Goal: Use online tool/utility

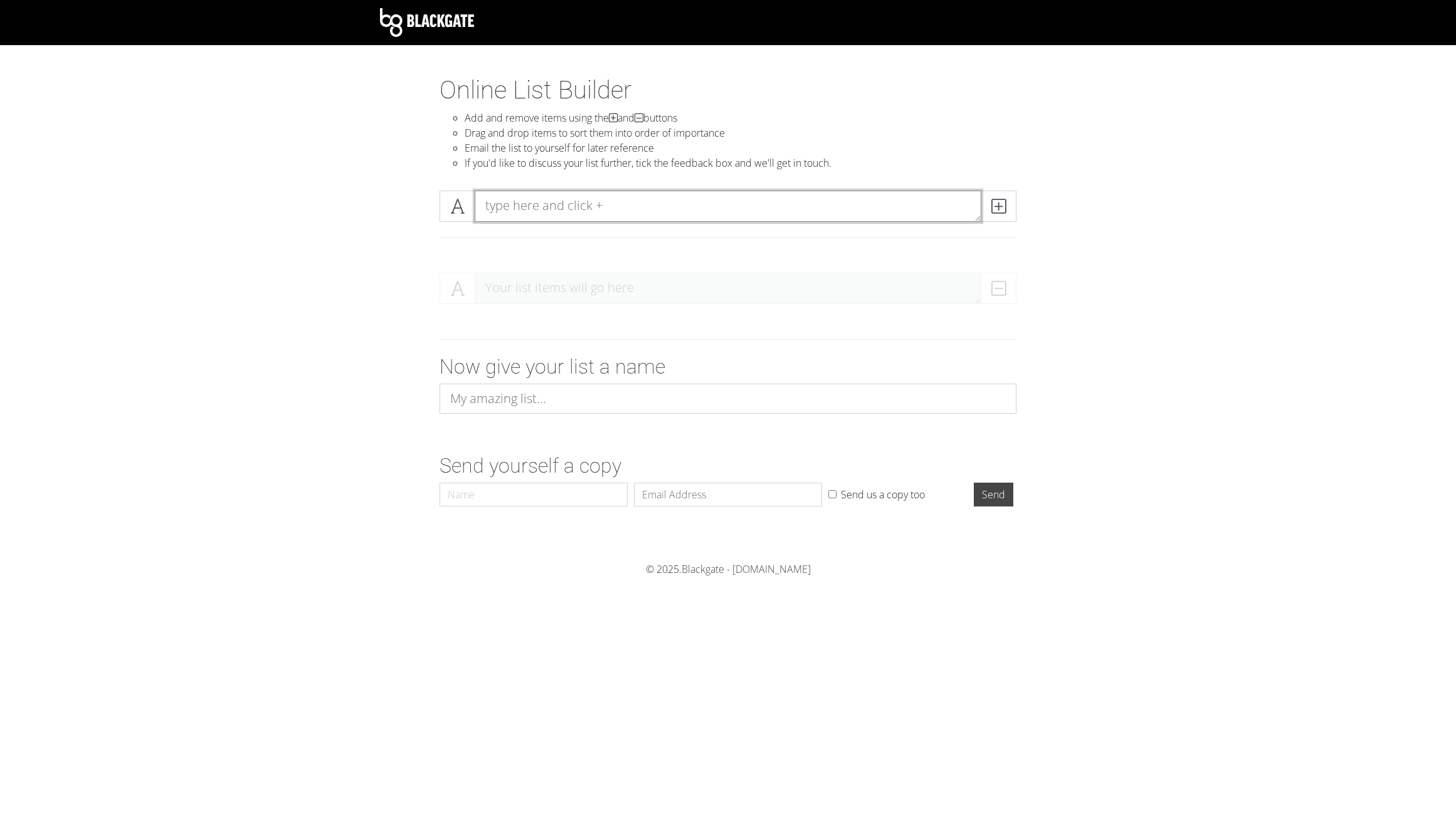
click at [611, 205] on textarea at bounding box center [728, 206] width 506 height 32
type textarea "dsfs"
click at [1001, 211] on icon at bounding box center [998, 205] width 14 height 12
click at [646, 284] on textarea "dsfs" at bounding box center [728, 287] width 506 height 32
type textarea "dsfsf"
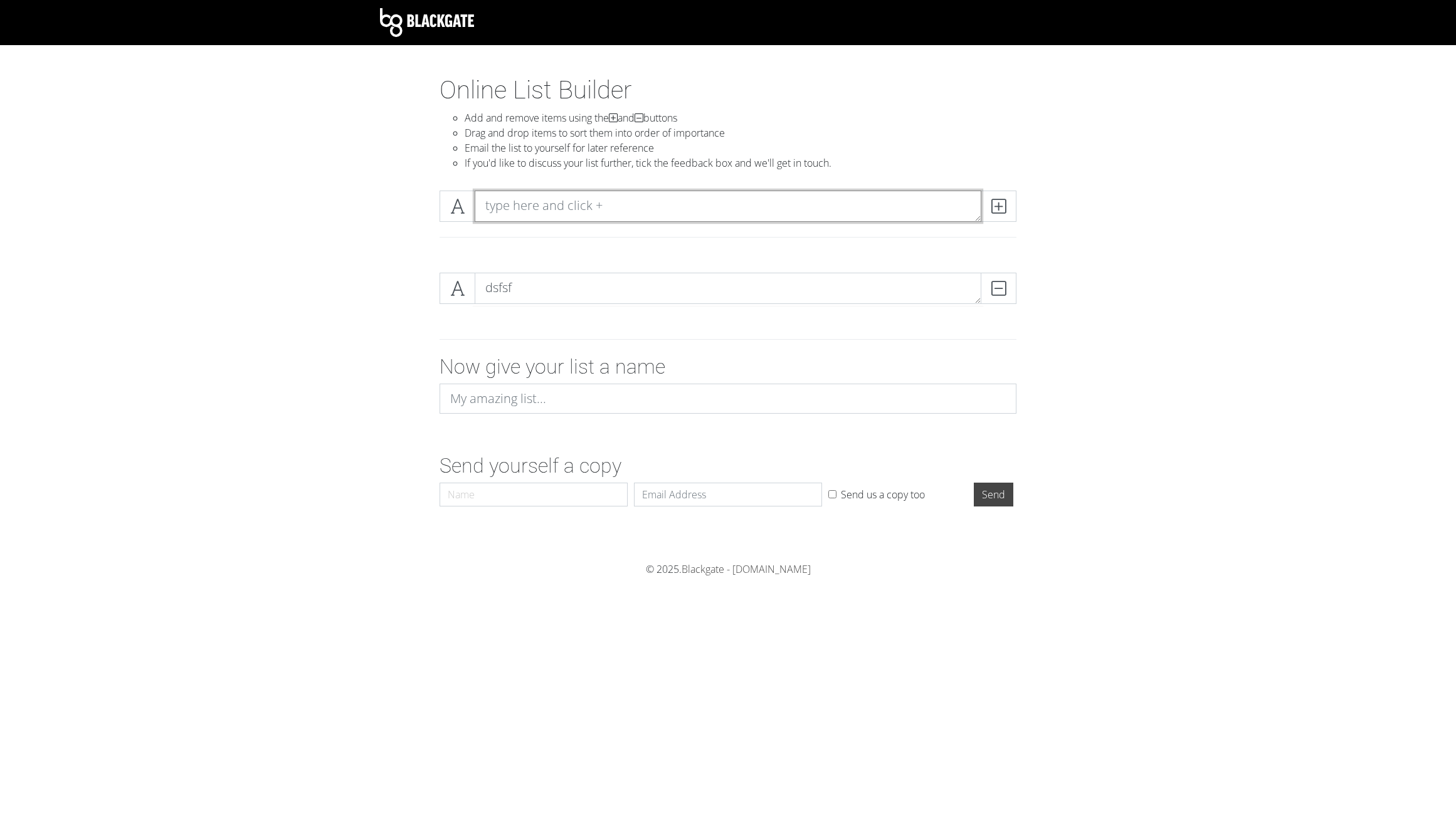
click at [533, 200] on textarea at bounding box center [728, 206] width 506 height 32
type textarea "aaaa"
click at [1006, 214] on span at bounding box center [997, 206] width 35 height 32
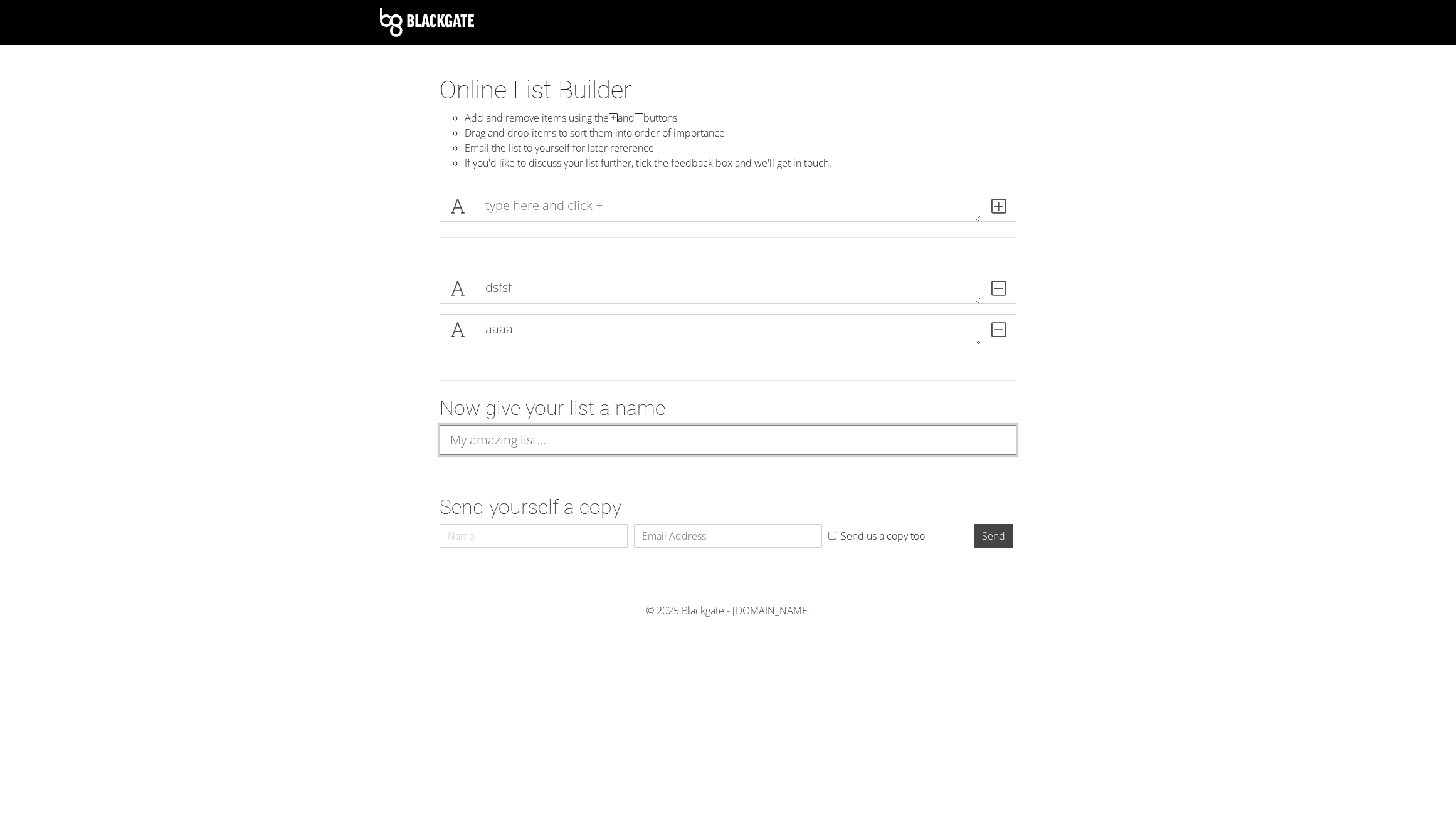
click at [530, 439] on input at bounding box center [728, 440] width 577 height 31
type input "few"
click at [685, 539] on input "Email" at bounding box center [728, 536] width 188 height 24
type input "[EMAIL_ADDRESS][DOMAIN_NAME]"
click at [994, 536] on input "Send" at bounding box center [993, 536] width 39 height 24
